Goal: Use online tool/utility: Utilize a website feature to perform a specific function

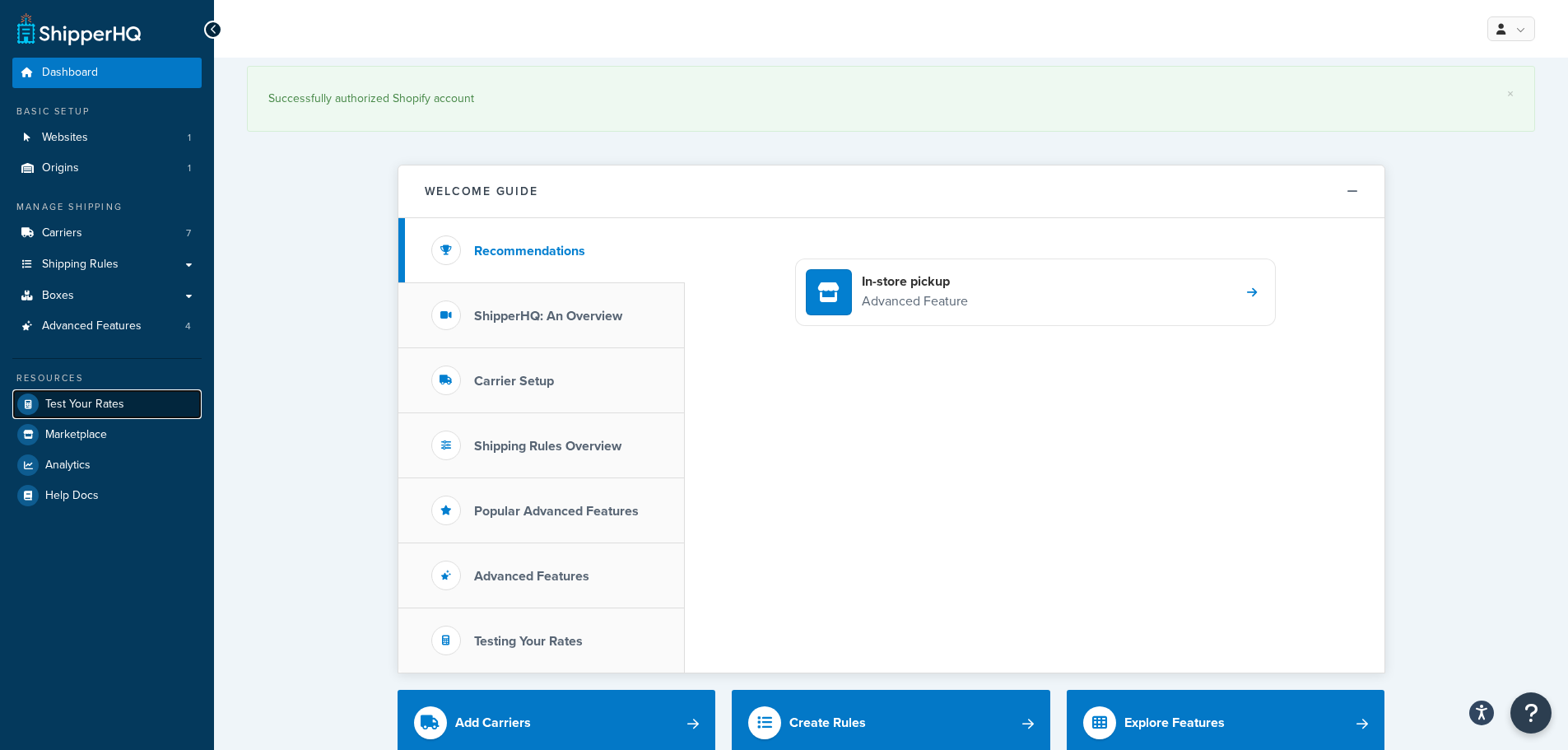
click at [107, 399] on span "Test Your Rates" at bounding box center [84, 404] width 79 height 14
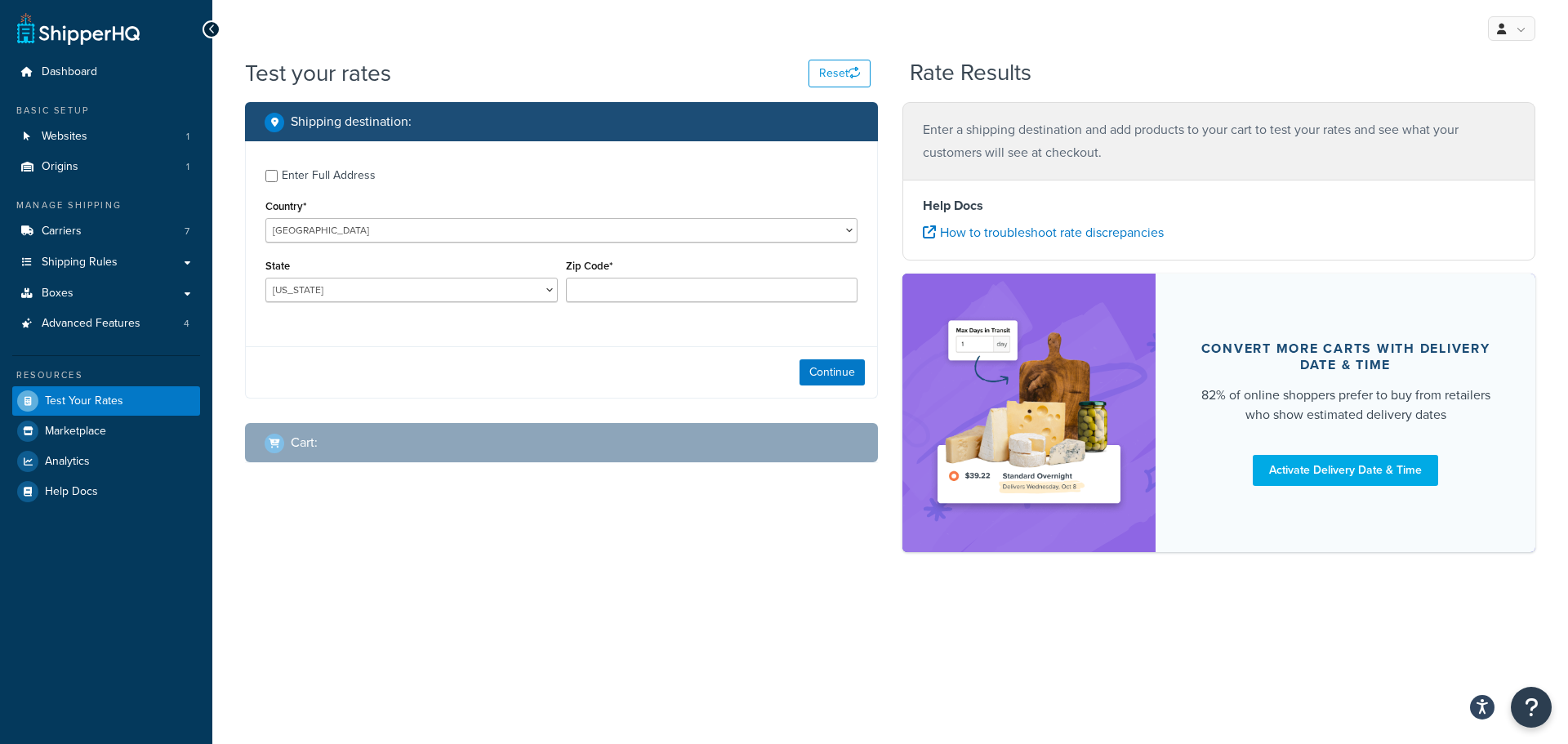
click at [343, 175] on div "Enter Full Address" at bounding box center [328, 175] width 94 height 23
click at [277, 175] on input "Enter Full Address" at bounding box center [271, 175] width 12 height 12
checkbox input "true"
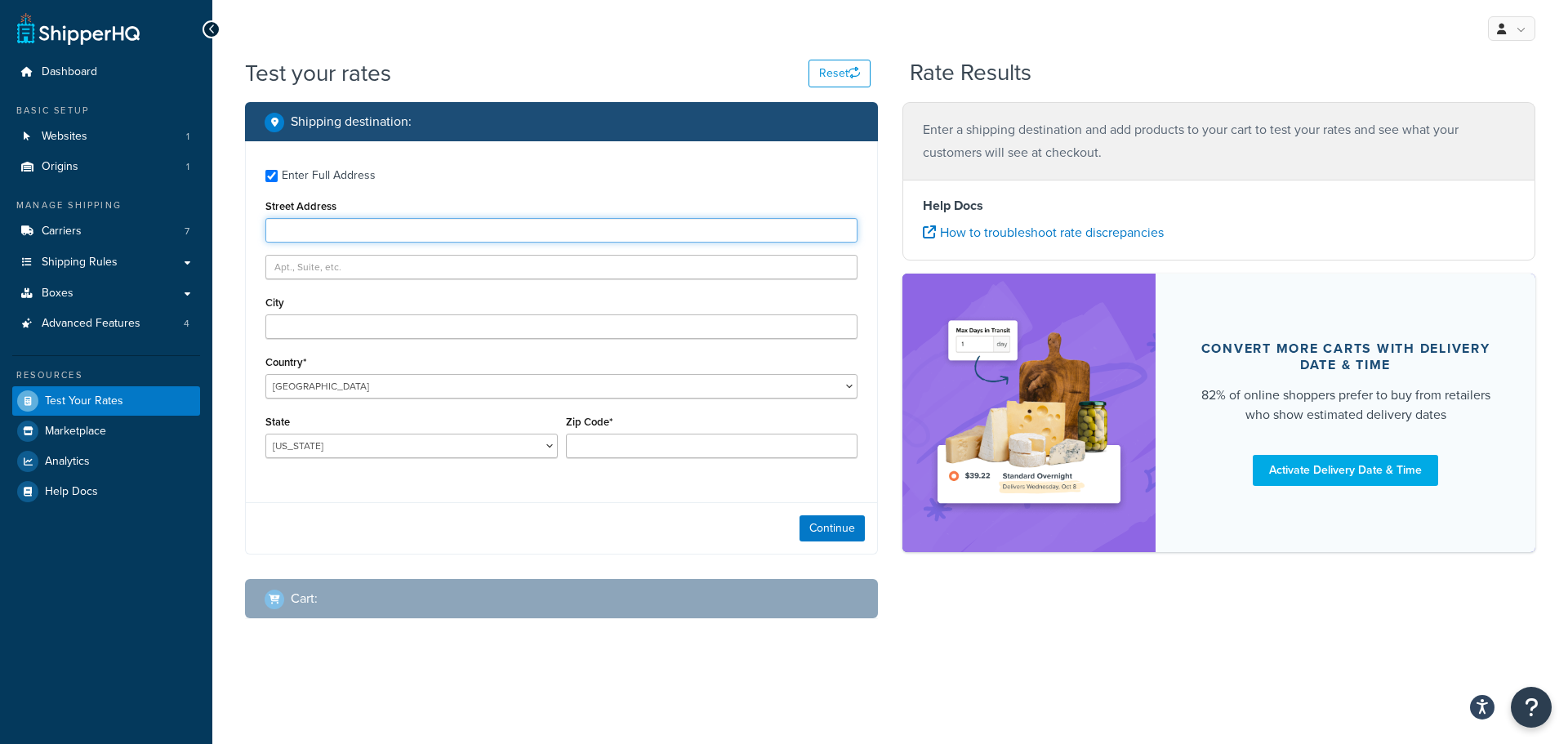
click at [365, 234] on input "Street Address" at bounding box center [561, 230] width 592 height 24
paste input "[STREET_ADDRESS]"
click at [384, 233] on input "[STREET_ADDRESS]" at bounding box center [561, 230] width 592 height 24
click at [369, 230] on input "[STREET_ADDRESS]" at bounding box center [561, 230] width 592 height 24
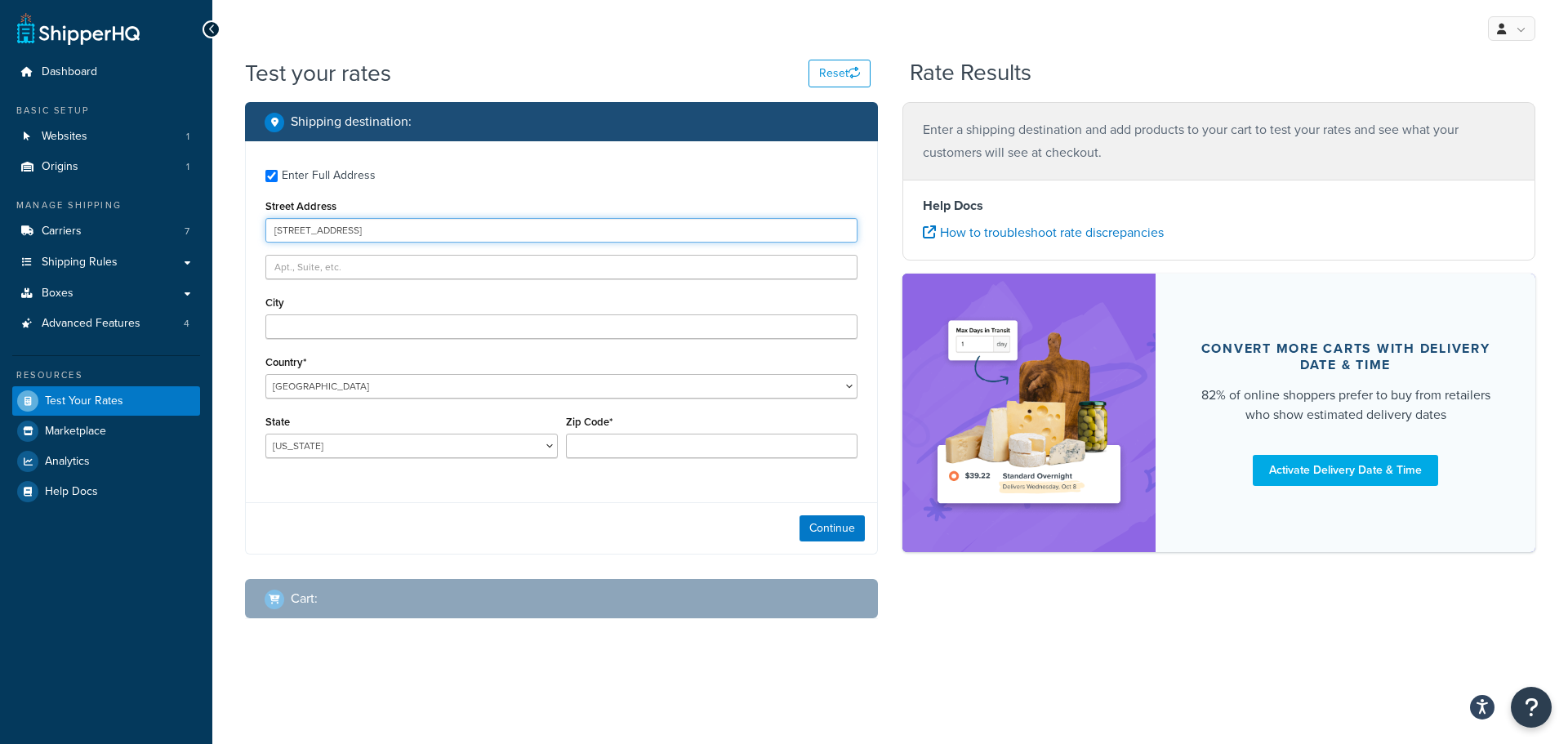
drag, startPoint x: 350, startPoint y: 229, endPoint x: 400, endPoint y: 229, distance: 50.0
click at [400, 229] on input "[STREET_ADDRESS]" at bounding box center [561, 230] width 592 height 24
type input "[STREET_ADDRESS]"
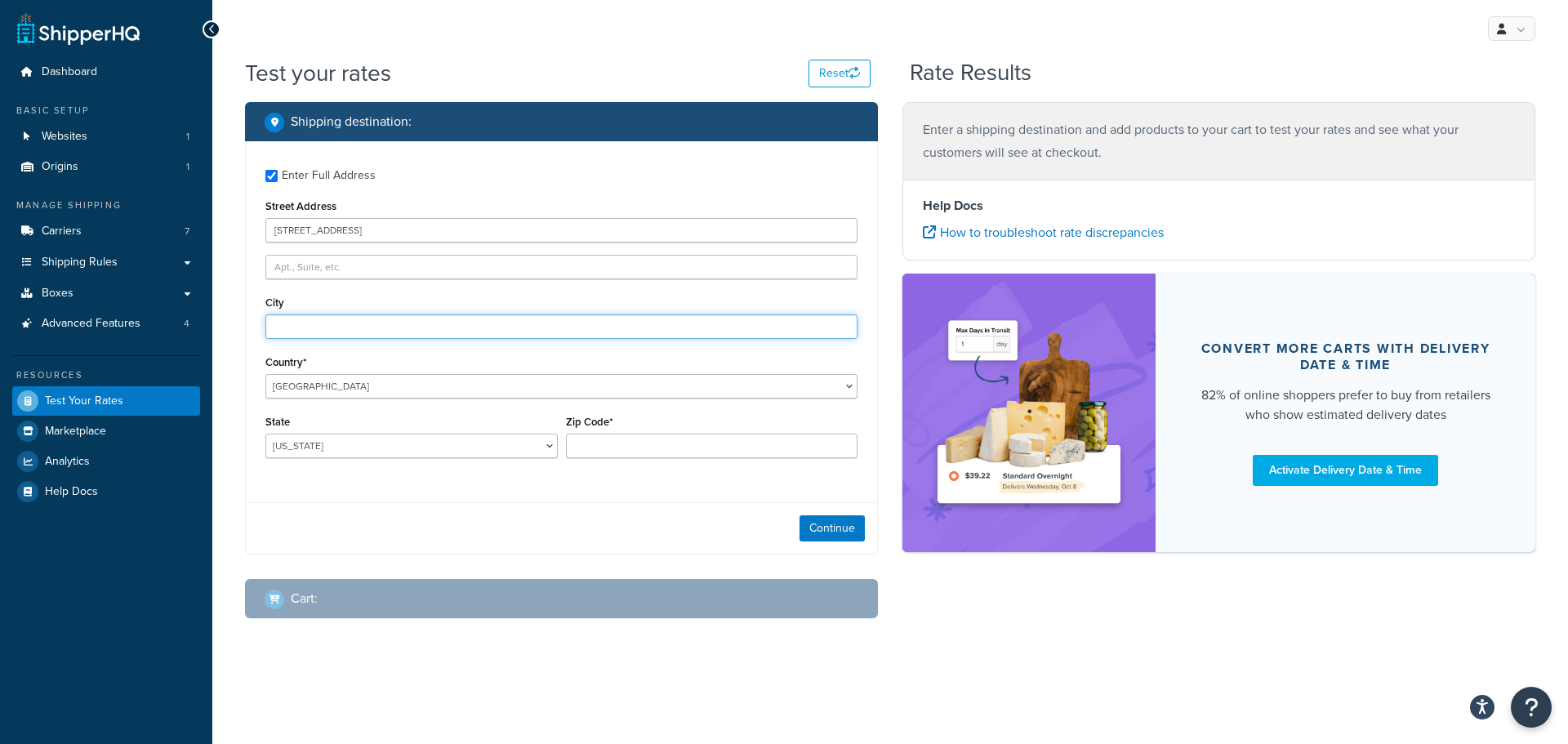
click at [354, 326] on input "City" at bounding box center [561, 327] width 592 height 24
paste input "Harrisonville"
type input "Harrisonville"
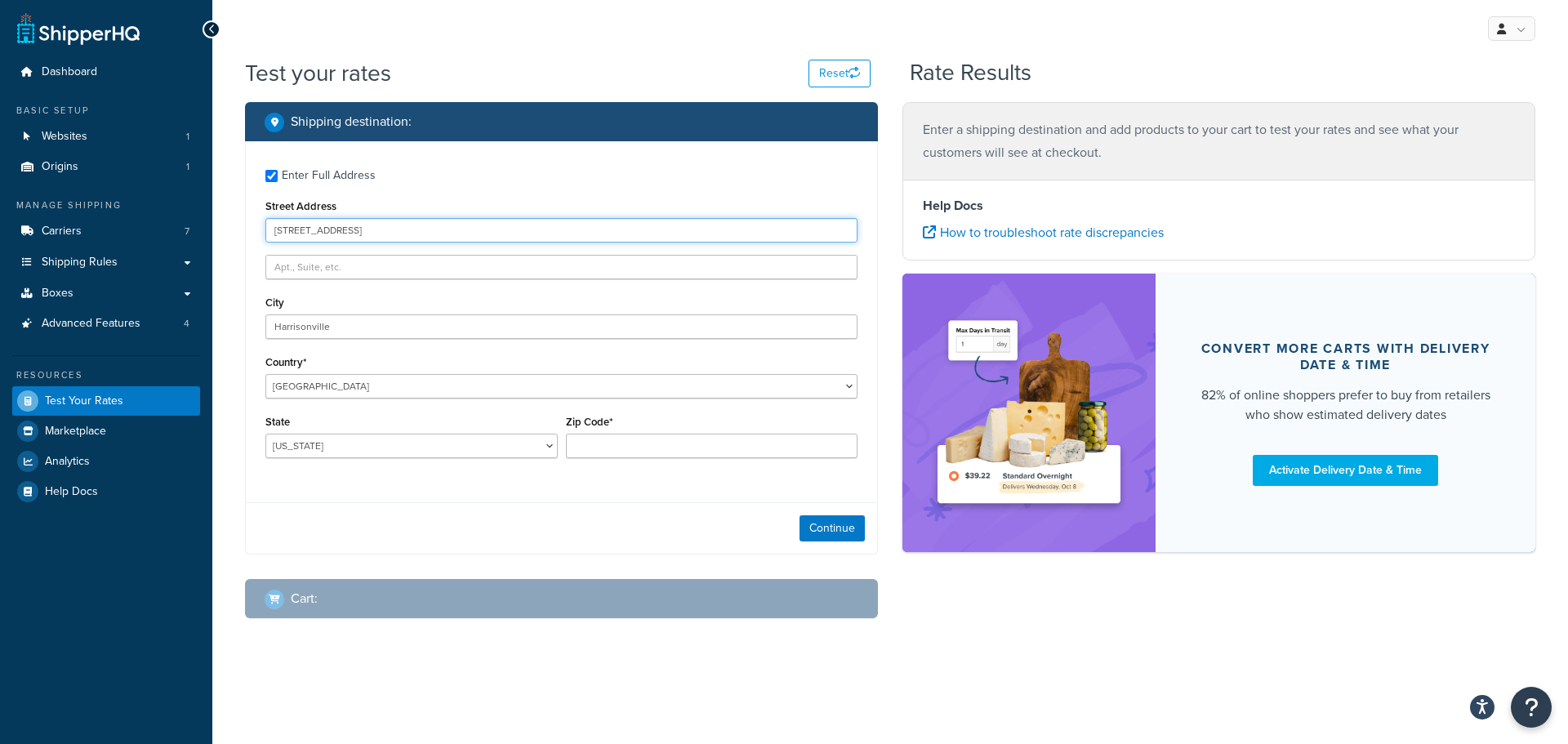
click at [379, 236] on input "[STREET_ADDRESS]" at bounding box center [561, 230] width 592 height 24
drag, startPoint x: 400, startPoint y: 228, endPoint x: 352, endPoint y: 232, distance: 48.2
click at [352, 232] on input "[STREET_ADDRESS]" at bounding box center [561, 230] width 592 height 24
drag, startPoint x: 415, startPoint y: 234, endPoint x: 346, endPoint y: 230, distance: 69.1
click at [346, 230] on input "[STREET_ADDRESS]" at bounding box center [561, 230] width 592 height 24
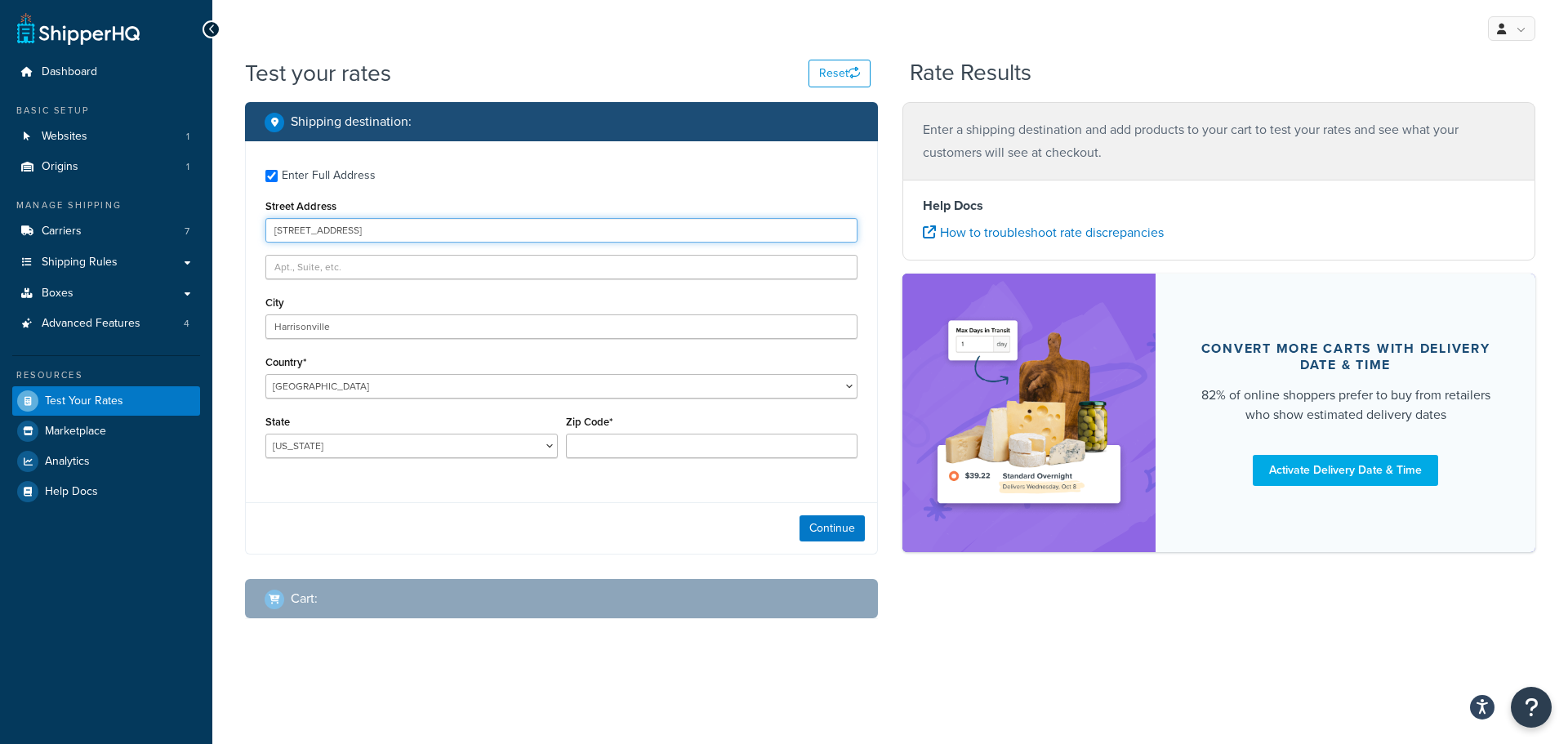
type input "[STREET_ADDRESS]"
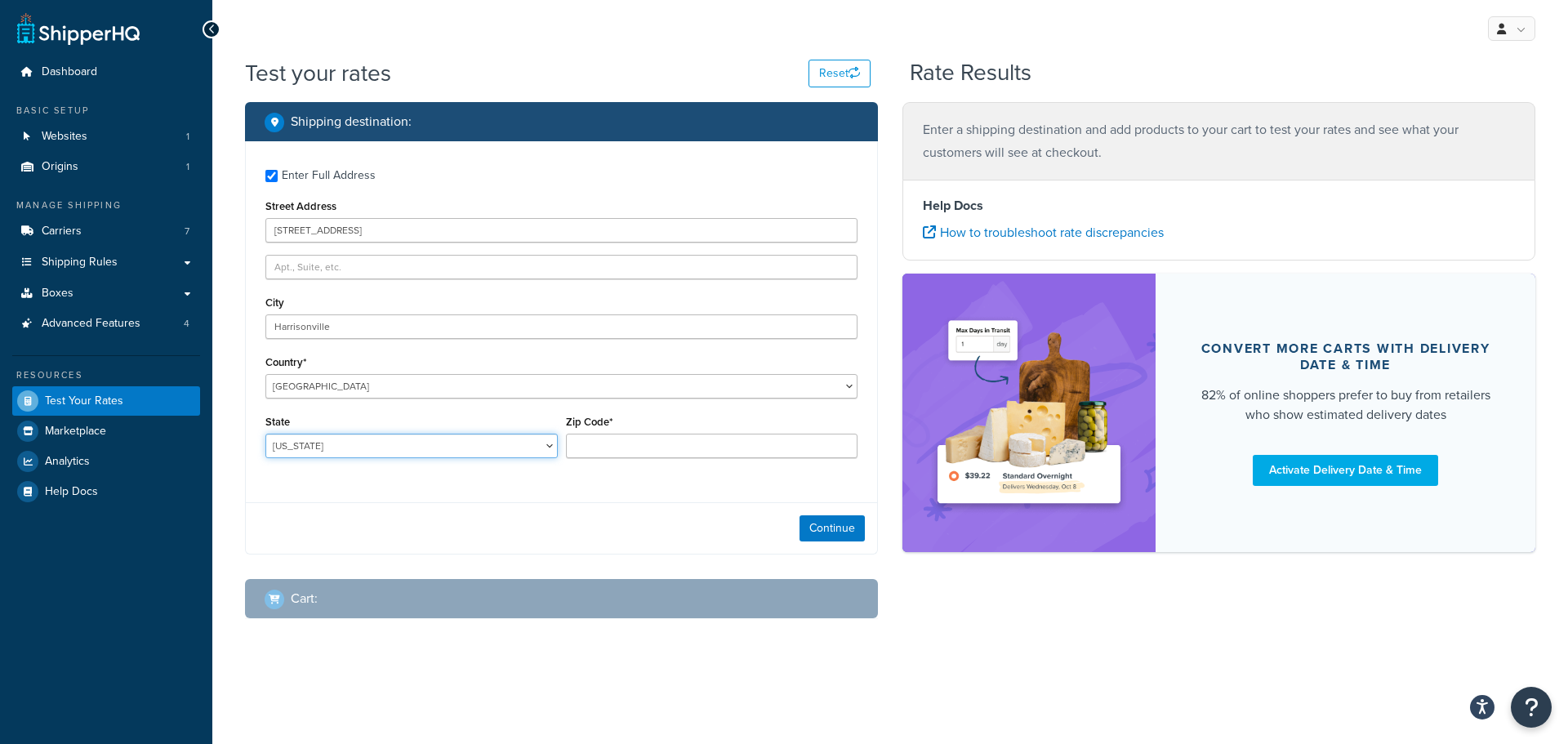
drag, startPoint x: 338, startPoint y: 456, endPoint x: 346, endPoint y: 452, distance: 8.9
click at [338, 456] on select "[US_STATE] [US_STATE] [US_STATE] [US_STATE] [US_STATE] Armed Forces Americas Ar…" at bounding box center [411, 446] width 292 height 24
select select "MO"
click at [265, 434] on select "[US_STATE] [US_STATE] [US_STATE] [US_STATE] [US_STATE] Armed Forces Americas Ar…" at bounding box center [411, 446] width 292 height 24
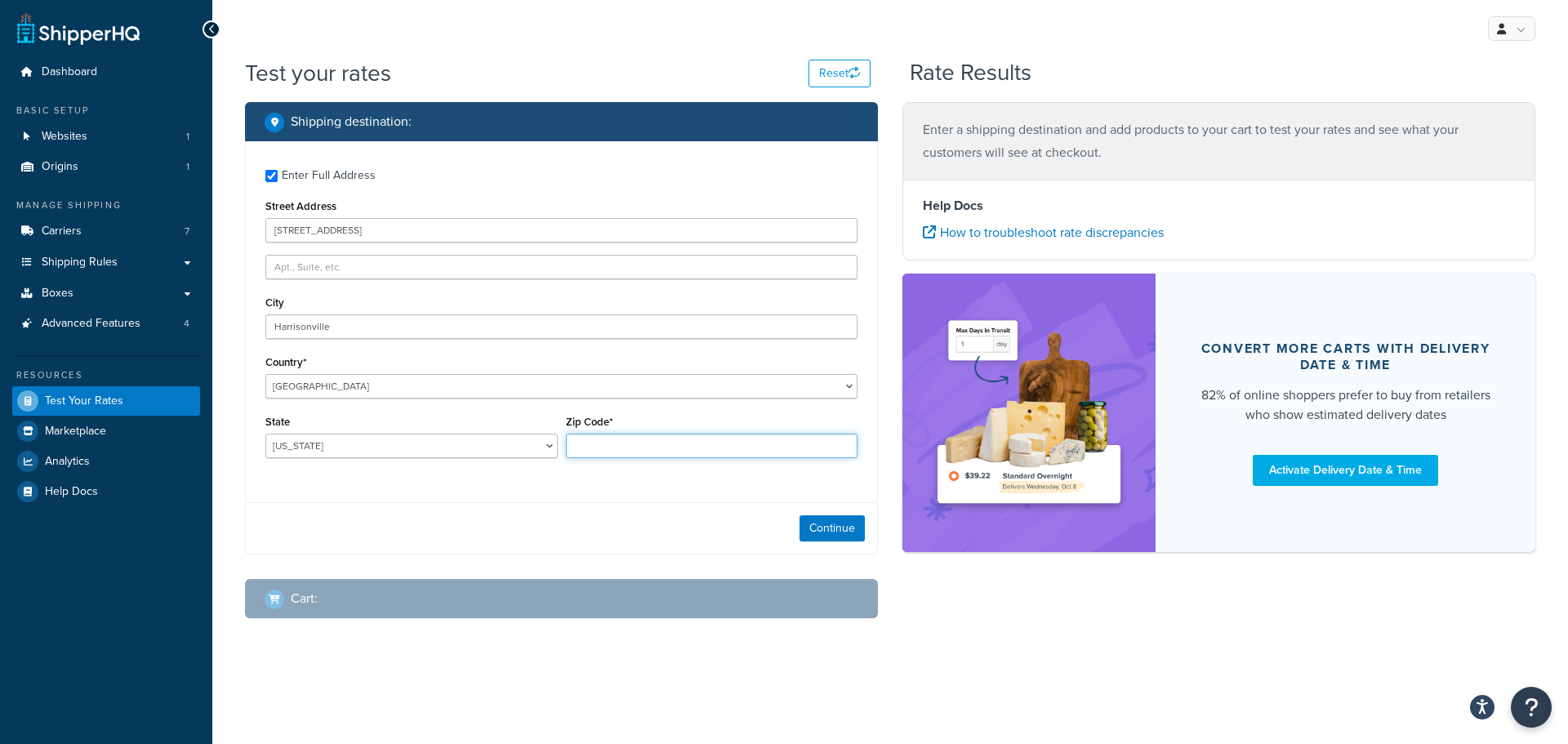
click at [625, 438] on input "Zip Code*" at bounding box center [712, 446] width 292 height 24
type input "64701"
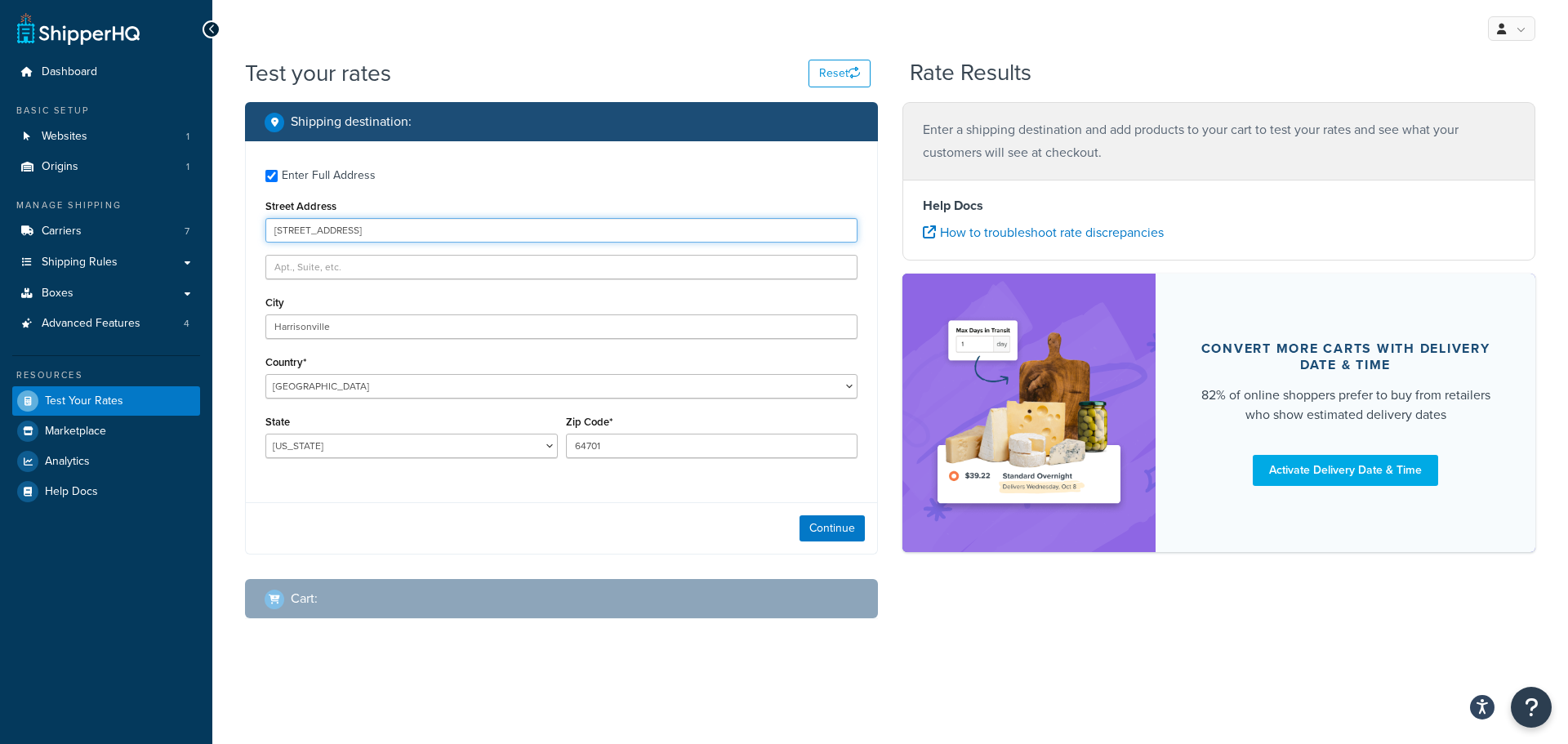
drag, startPoint x: 433, startPoint y: 229, endPoint x: 352, endPoint y: 233, distance: 81.1
click at [352, 233] on input "[STREET_ADDRESS]" at bounding box center [561, 230] width 592 height 24
type input "[STREET_ADDRESS]"
click at [833, 533] on button "Continue" at bounding box center [832, 529] width 65 height 26
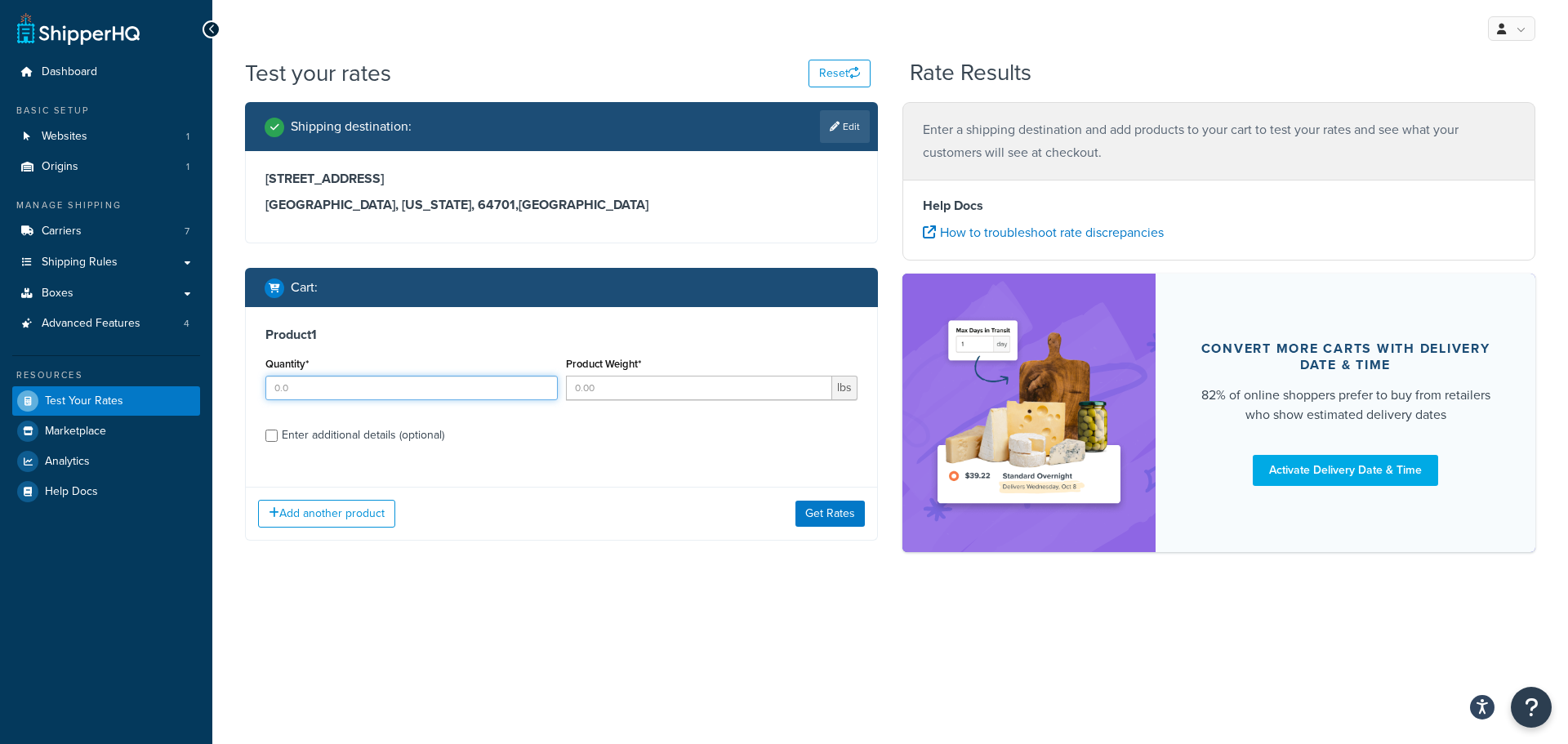
click at [383, 391] on input "Quantity*" at bounding box center [411, 388] width 292 height 24
type input "1"
click at [611, 400] on input "Product Weight*" at bounding box center [700, 388] width 267 height 24
type input "240"
click at [379, 420] on div "Product 1 Quantity* 1 Product Weight* 240 lbs Enter additional details (optiona…" at bounding box center [561, 391] width 632 height 167
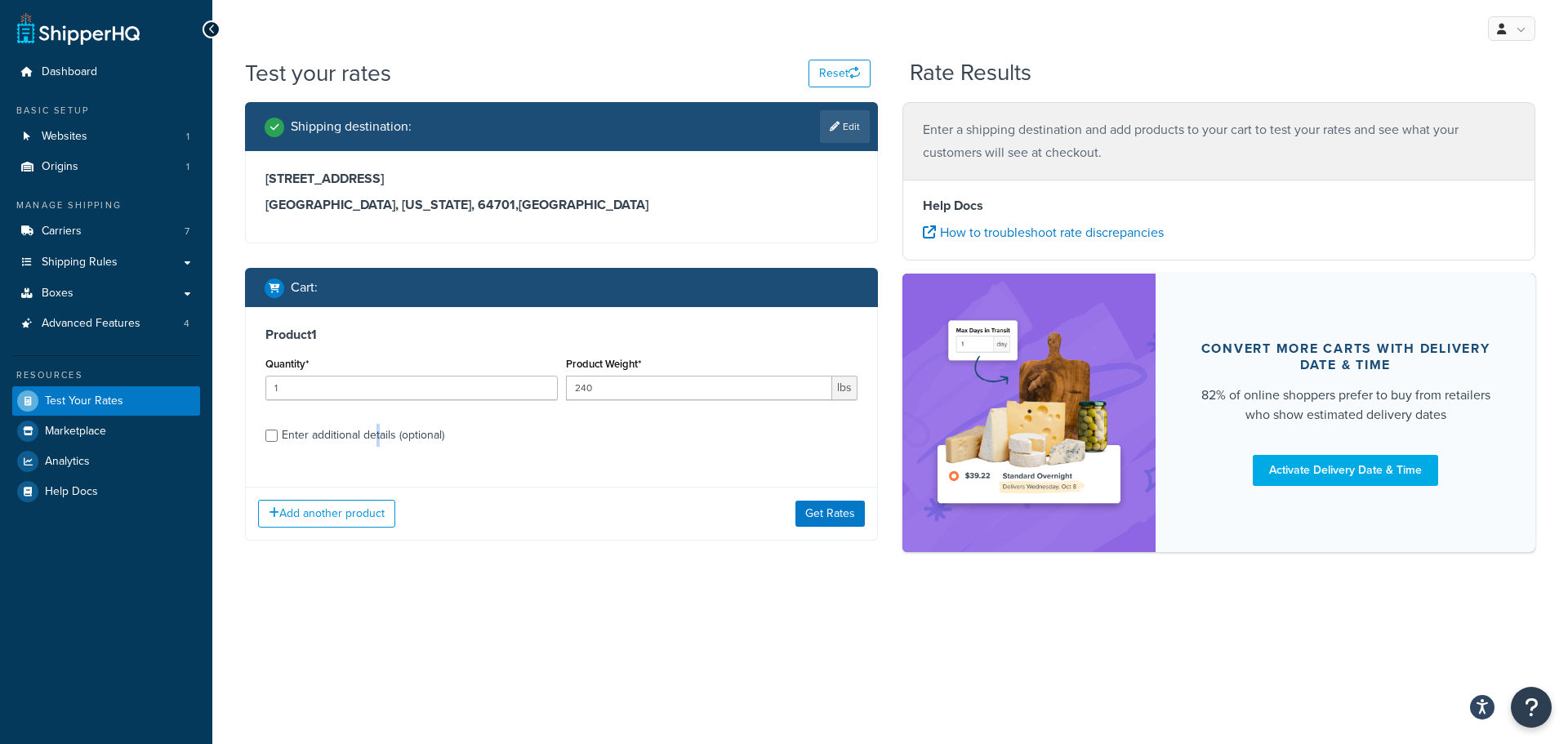
click at [377, 430] on div "Enter additional details (optional)" at bounding box center [363, 435] width 162 height 23
click at [277, 430] on input "Enter additional details (optional)" at bounding box center [271, 435] width 12 height 12
checkbox input "true"
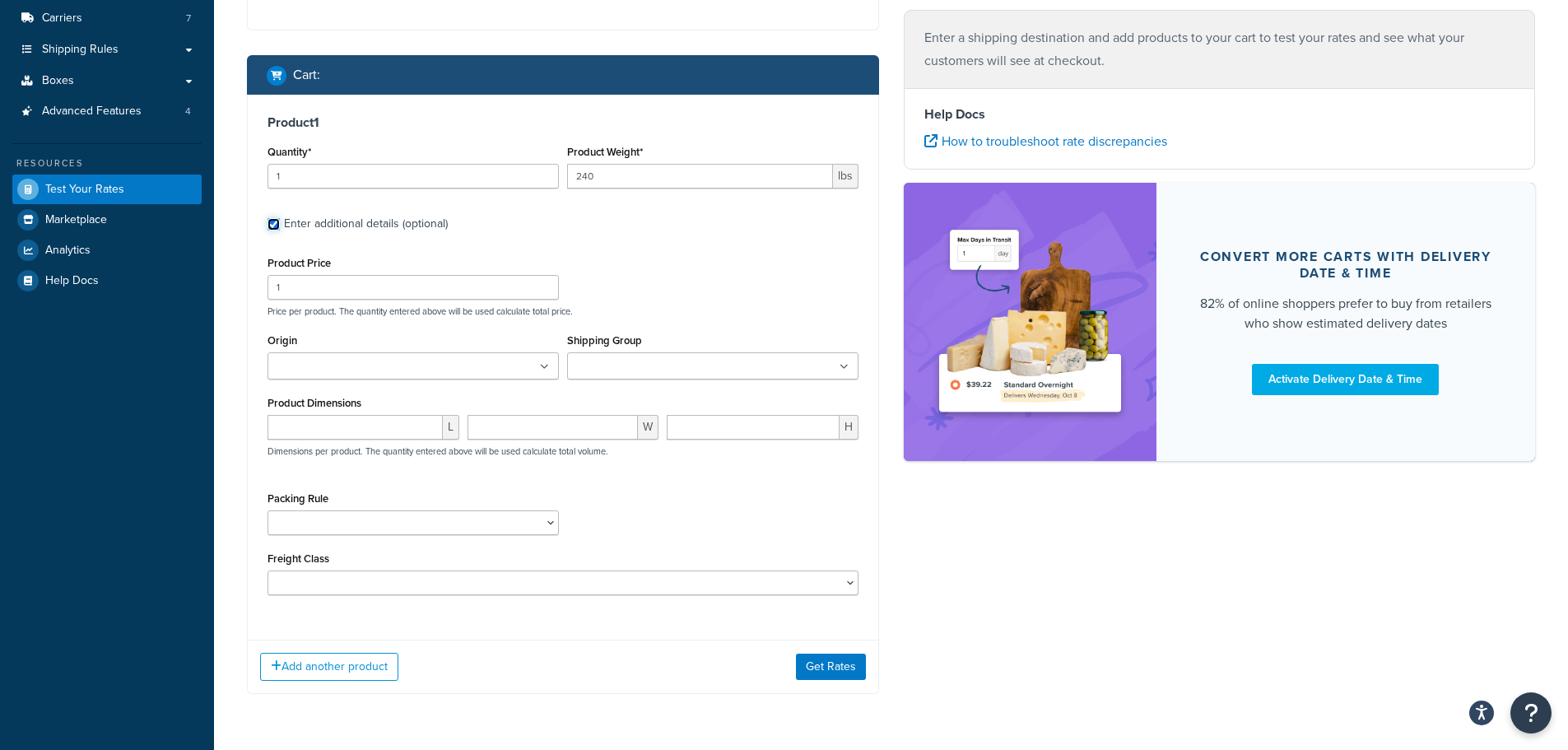
scroll to position [238, 0]
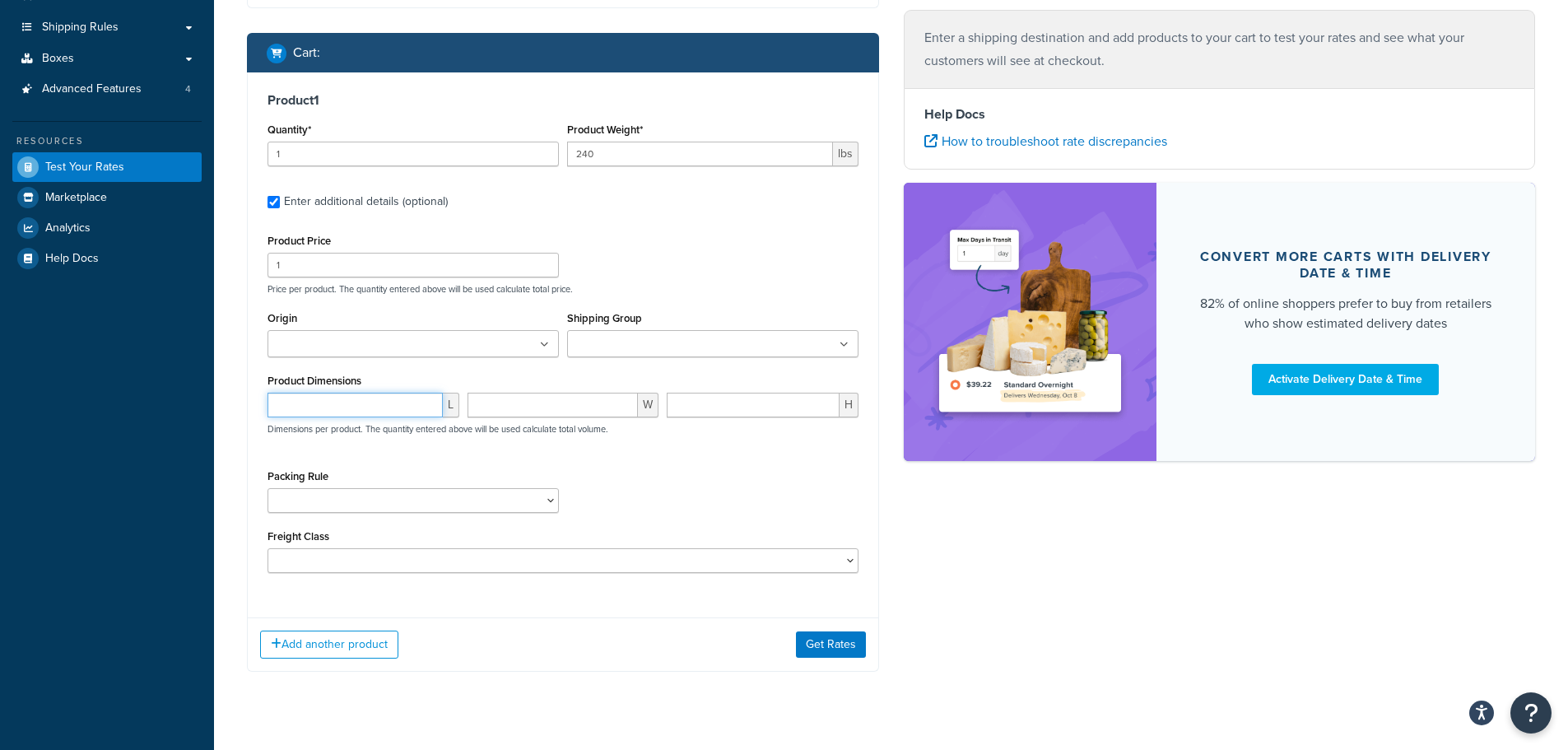
click at [341, 413] on input "number" at bounding box center [355, 405] width 176 height 24
type input "105"
type input "32"
drag, startPoint x: 690, startPoint y: 400, endPoint x: 601, endPoint y: 405, distance: 89.1
click at [600, 403] on div "105 L 32 W 29 H Dimensions per product. The quantity entered above will be used…" at bounding box center [563, 423] width 599 height 60
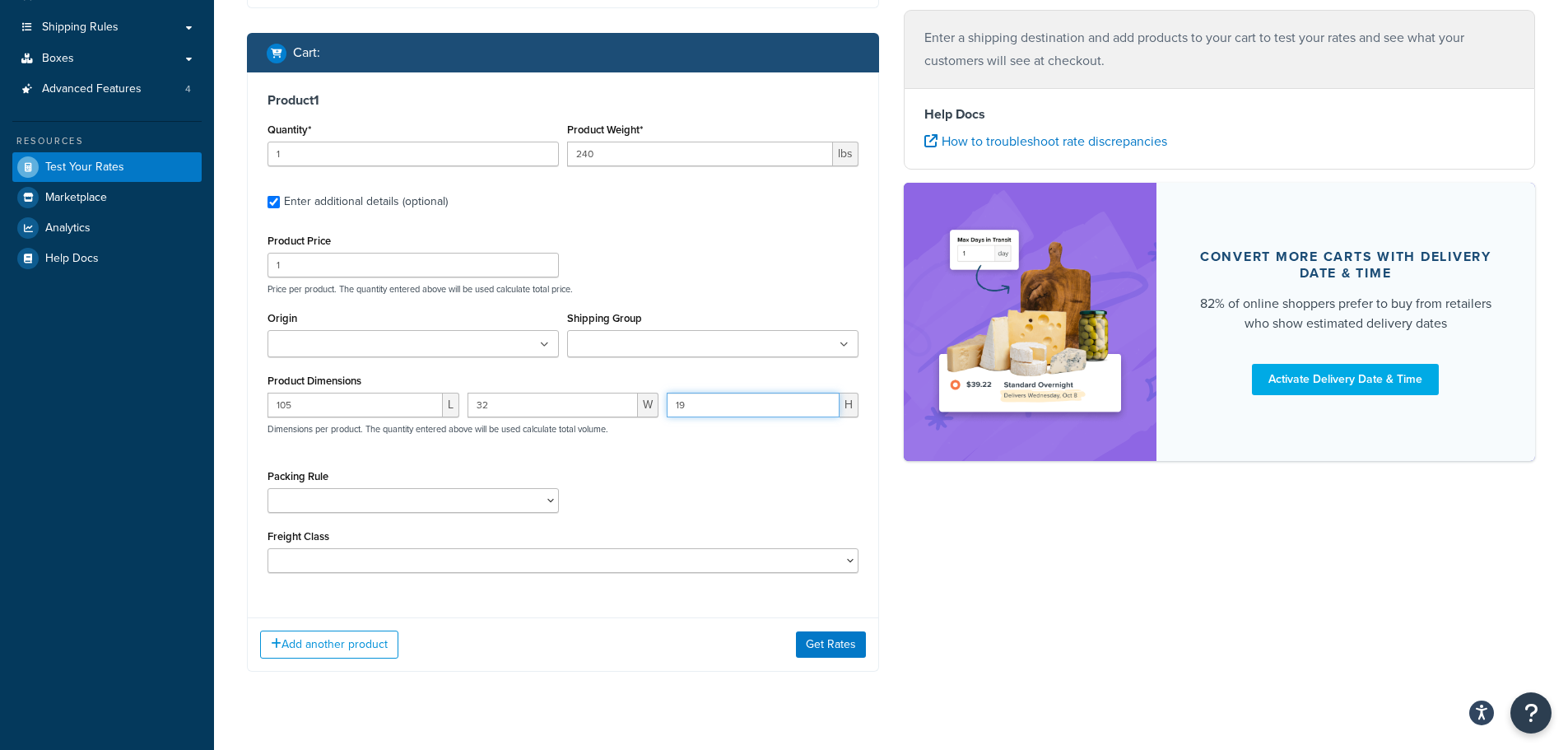
type input "19"
click at [844, 643] on button "Get Rates" at bounding box center [830, 644] width 70 height 26
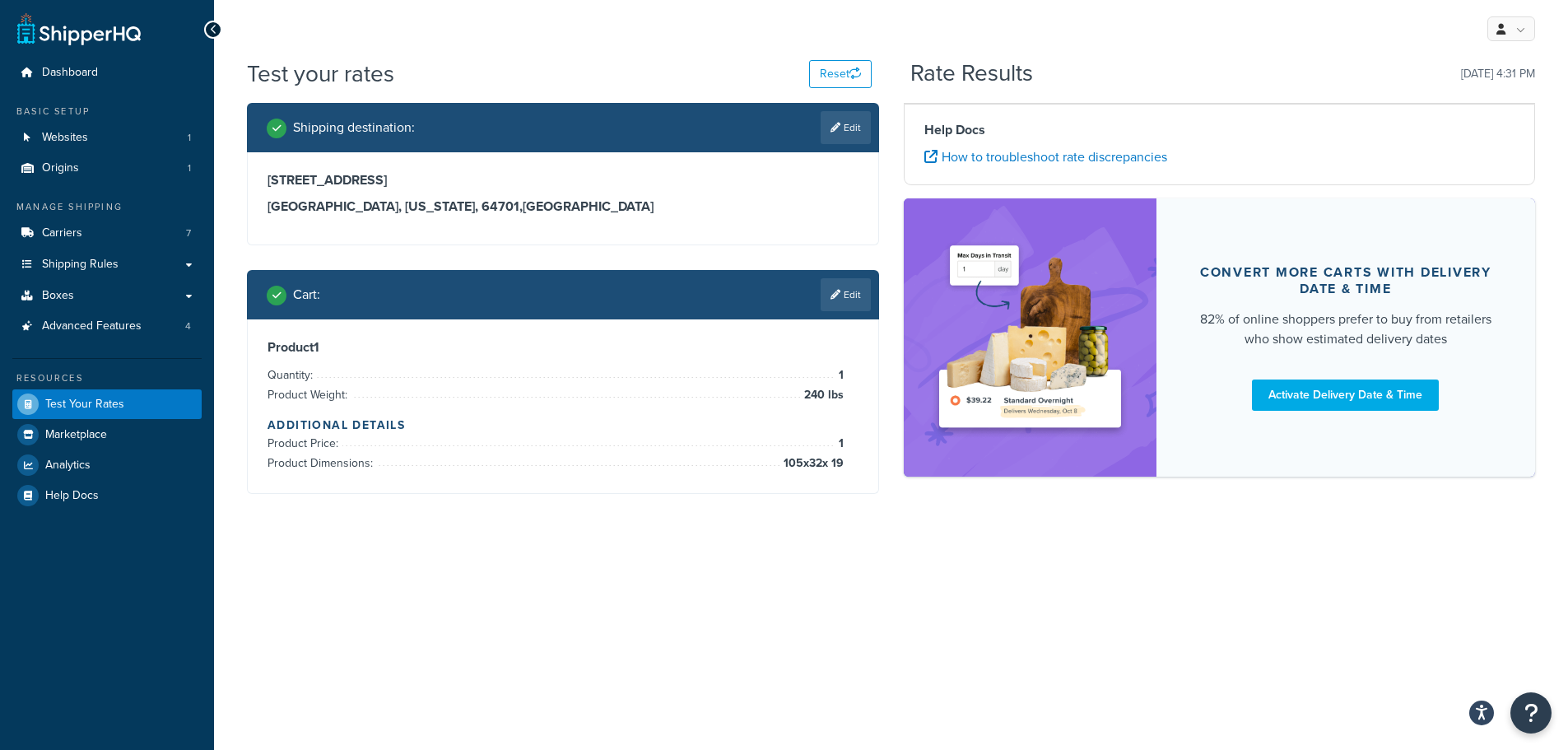
scroll to position [0, 0]
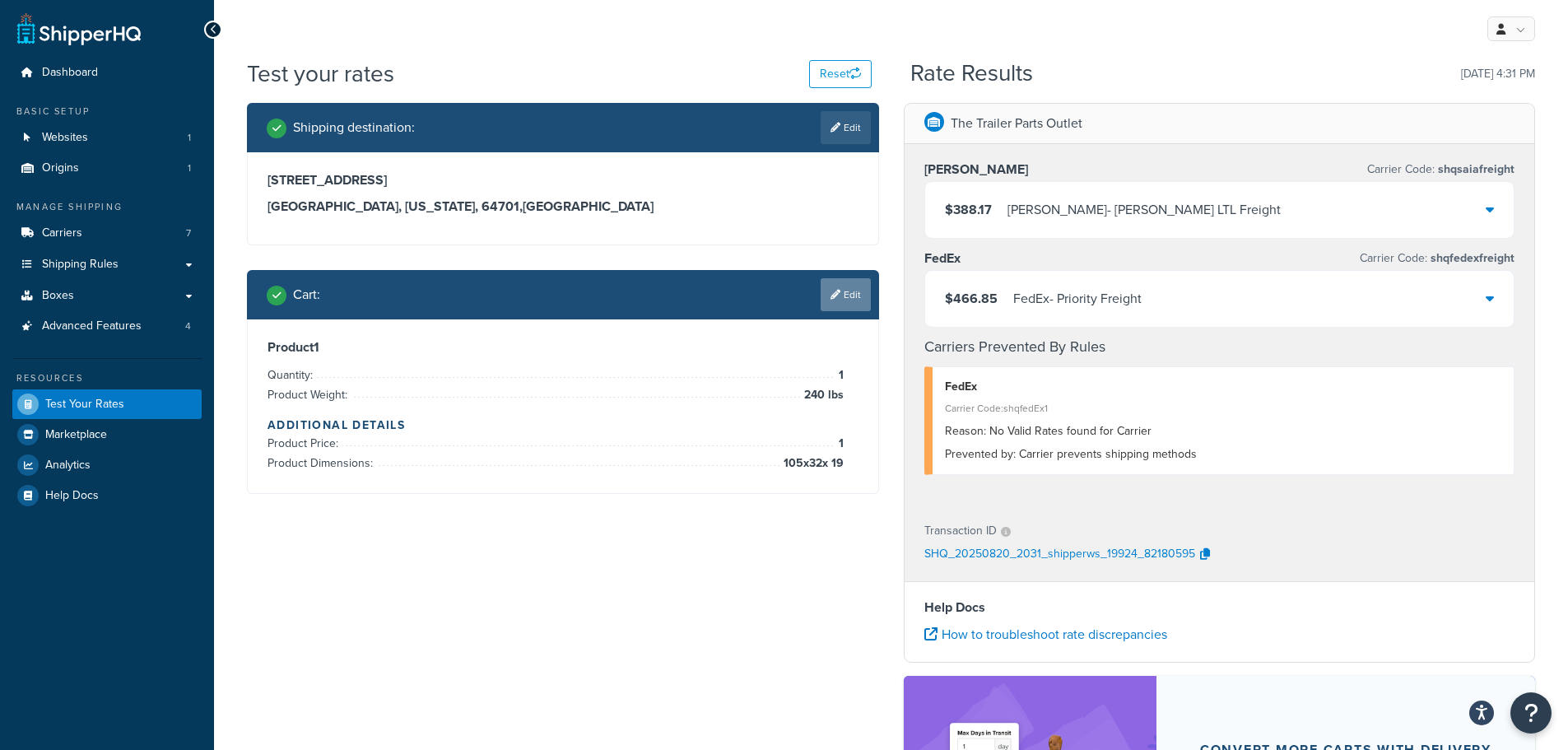
click at [842, 279] on link "Edit" at bounding box center [846, 295] width 50 height 33
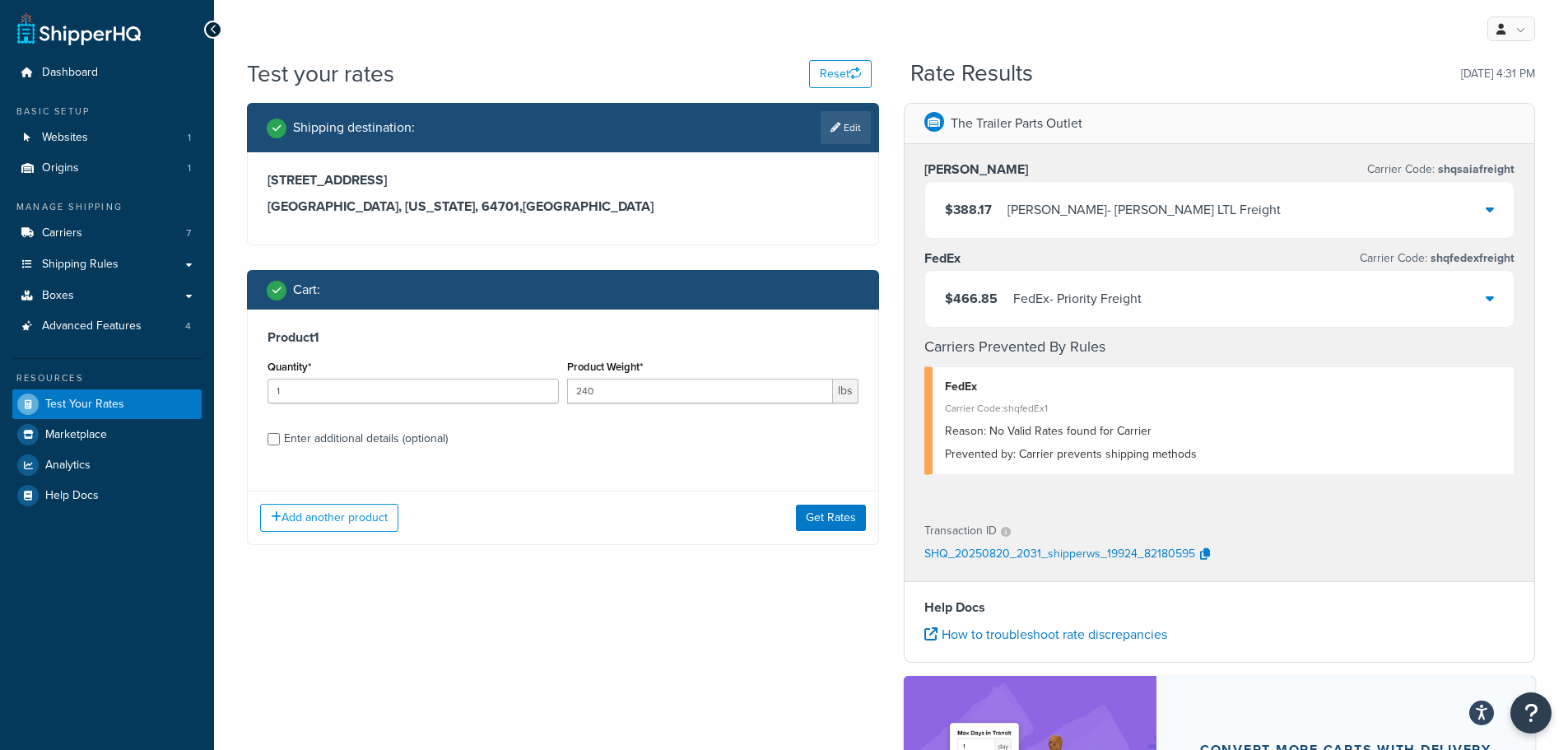
click at [384, 435] on div "Enter additional details (optional)" at bounding box center [366, 439] width 164 height 23
click at [280, 435] on input "Enter additional details (optional)" at bounding box center [273, 439] width 12 height 12
checkbox input "true"
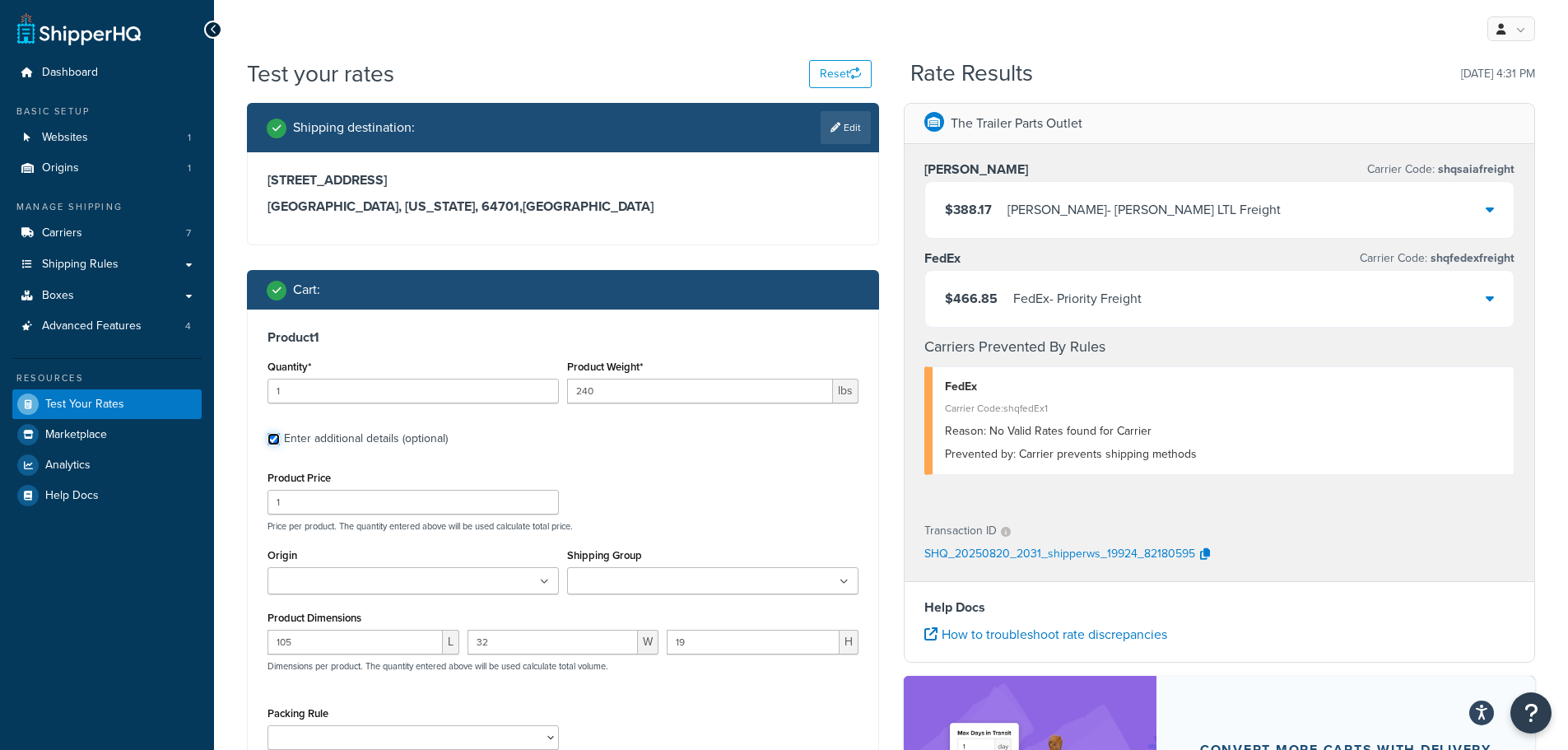
scroll to position [303, 0]
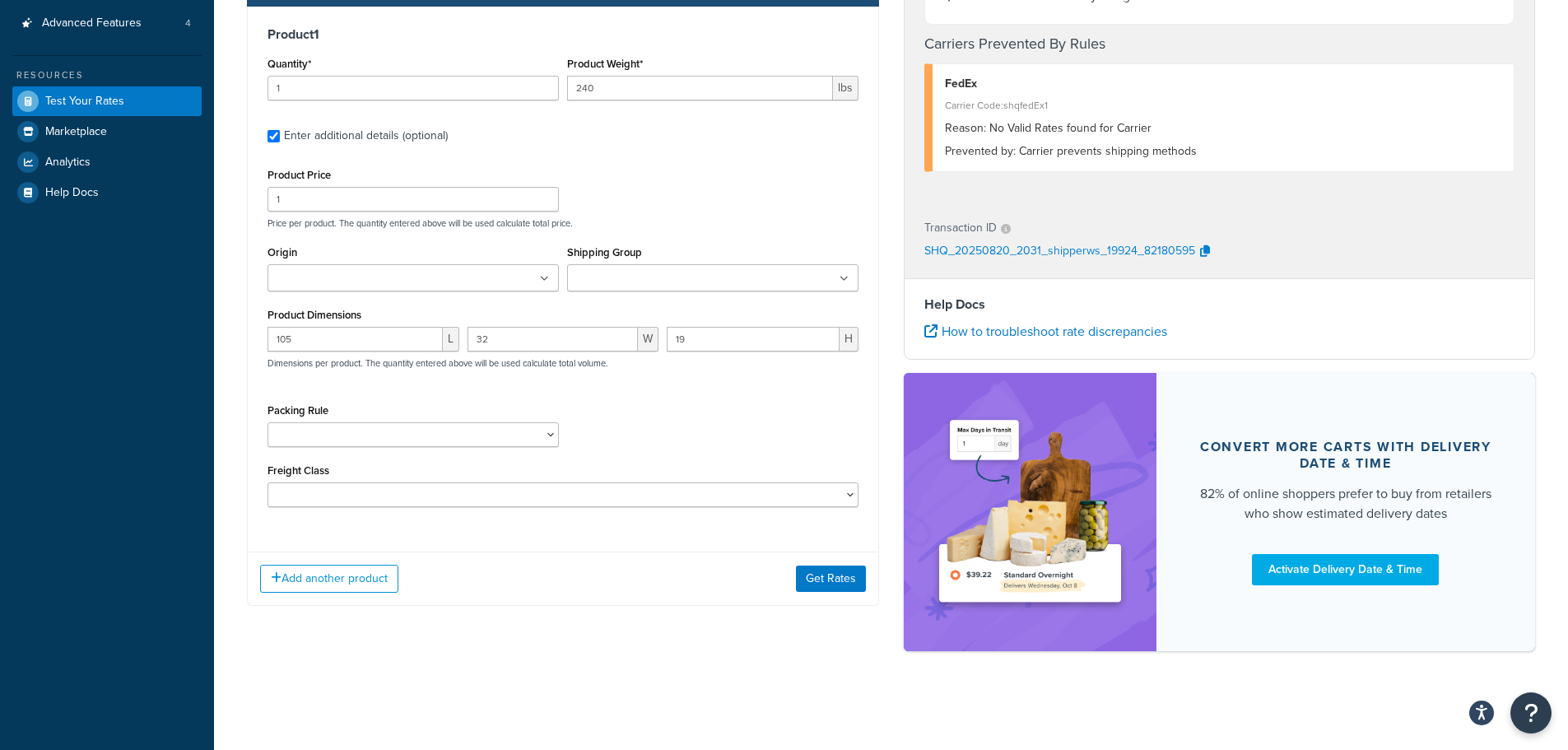
click at [675, 286] on input "Shipping Group" at bounding box center [645, 279] width 146 height 18
click at [828, 570] on button "Get Rates" at bounding box center [830, 570] width 70 height 26
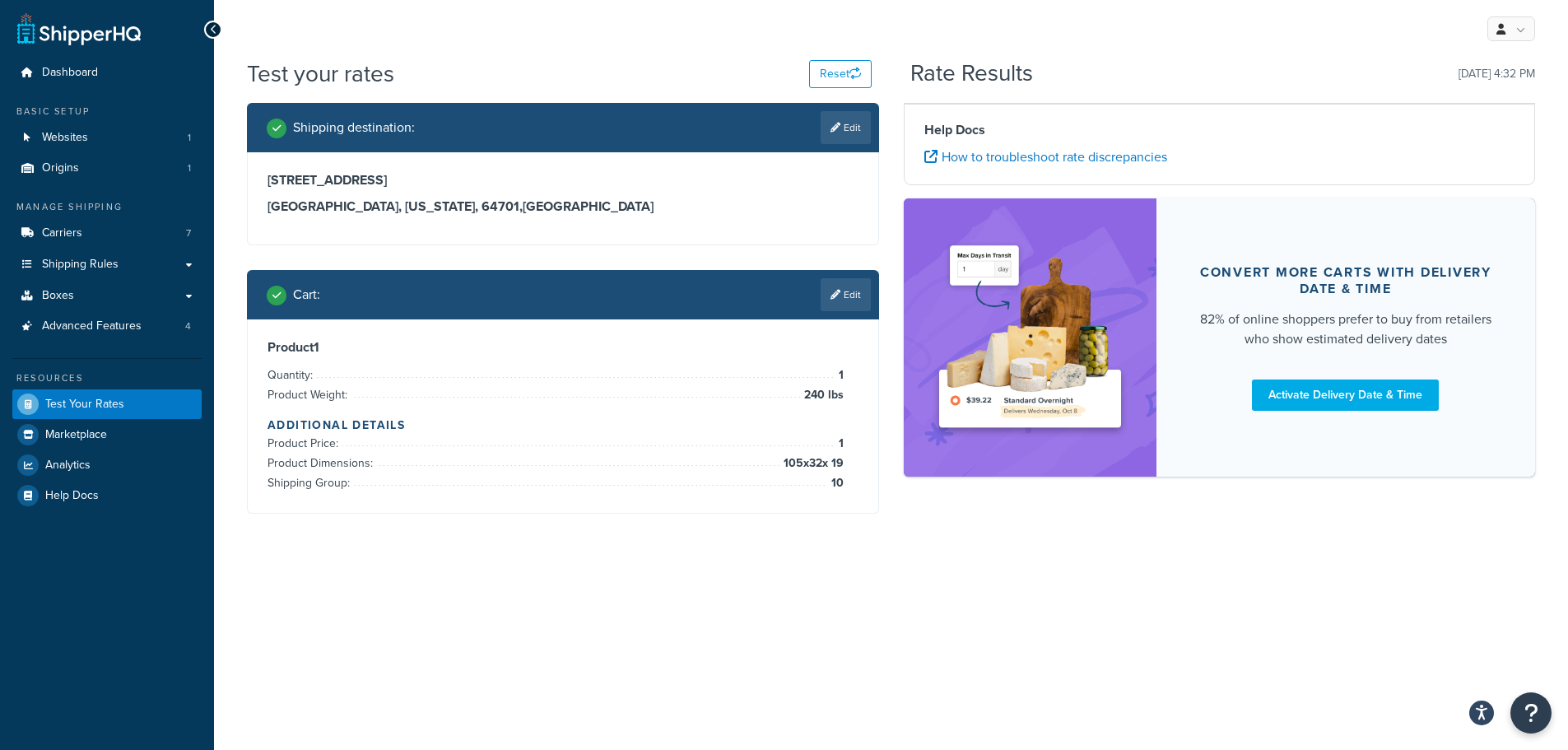
scroll to position [0, 0]
